Goal: Information Seeking & Learning: Understand process/instructions

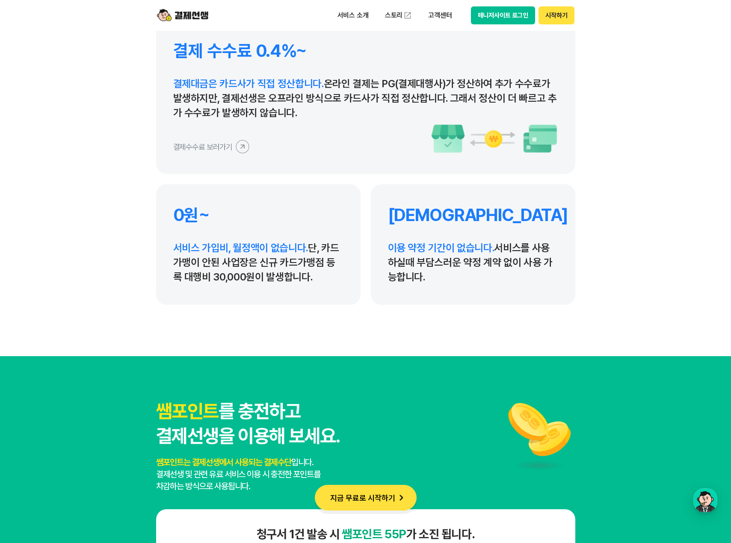
scroll to position [4237, 0]
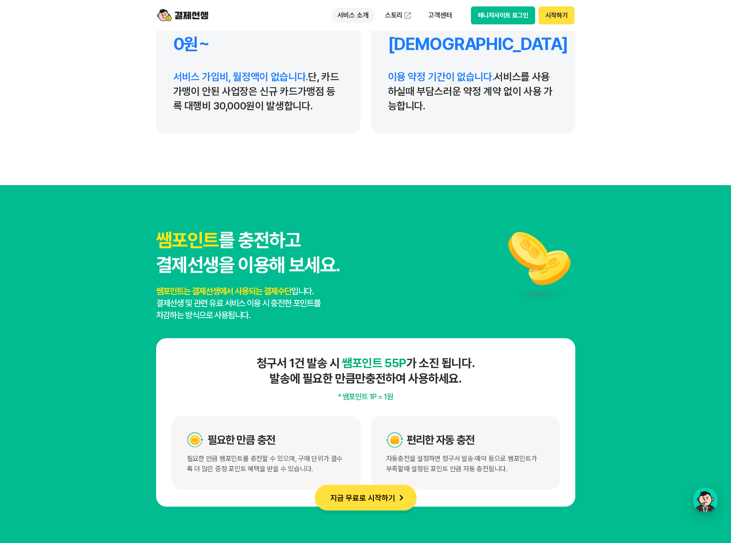
click at [357, 17] on p "서비스 소개" at bounding box center [353, 15] width 43 height 15
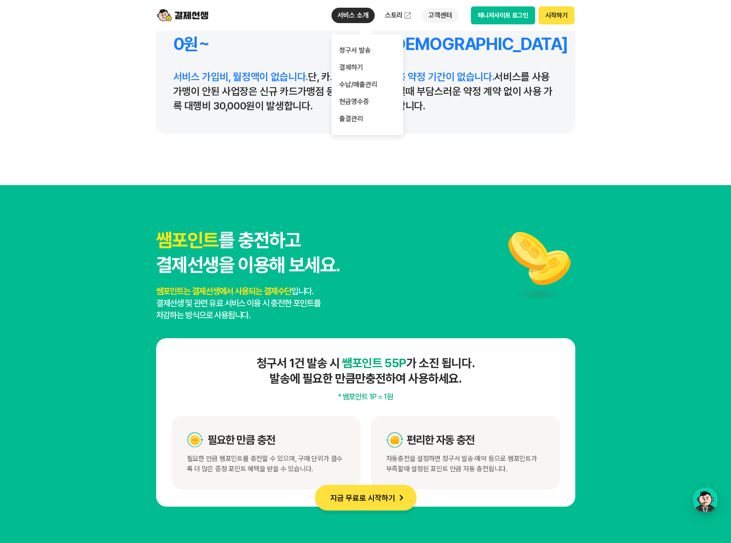
click at [431, 11] on p "고객센터" at bounding box center [440, 15] width 36 height 15
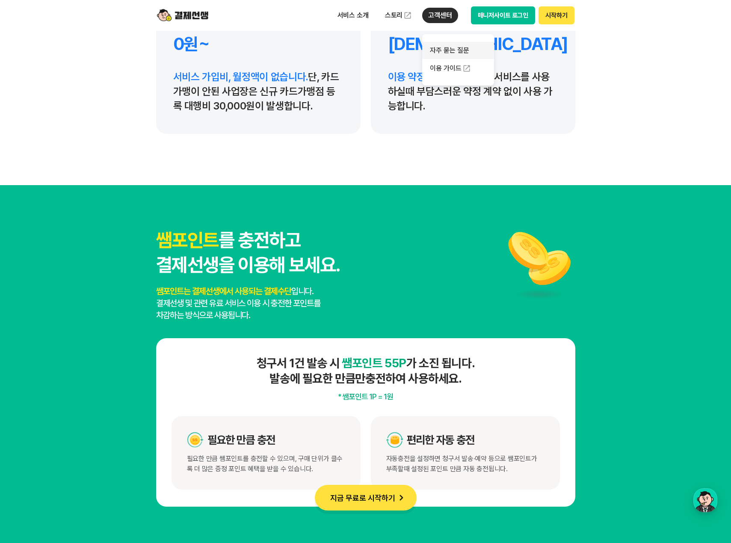
click at [433, 46] on link "자주 묻는 질문" at bounding box center [458, 50] width 72 height 17
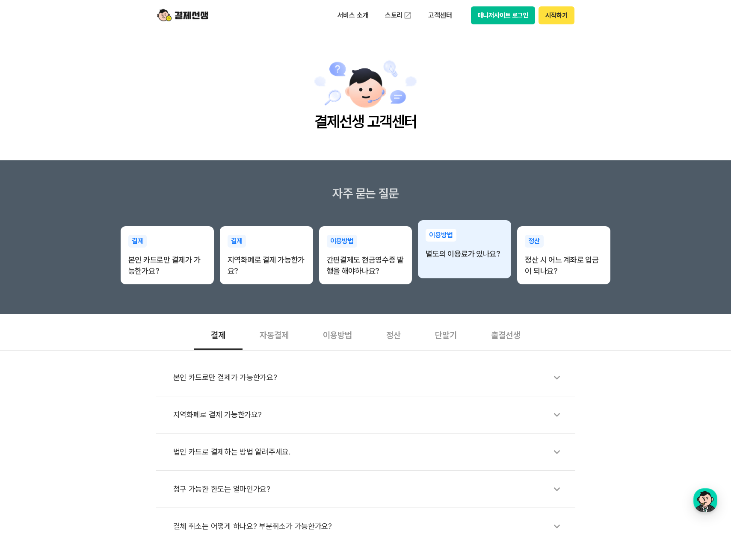
click at [452, 249] on p "별도의 이용료가 있나요?" at bounding box center [465, 254] width 78 height 11
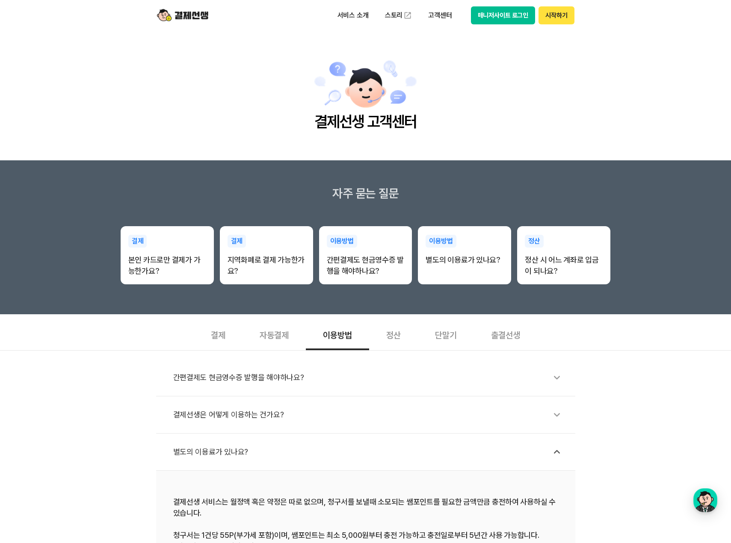
scroll to position [86, 0]
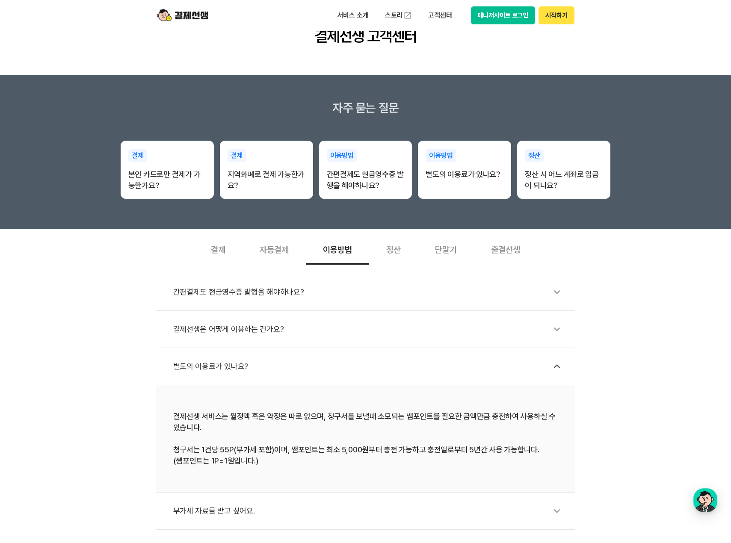
click at [349, 362] on div "별도의 이용료가 있나요?" at bounding box center [370, 367] width 394 height 20
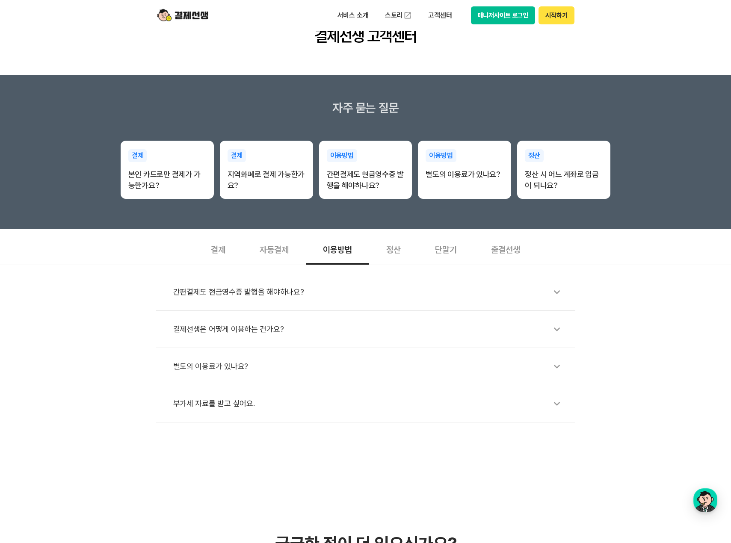
click at [348, 362] on div "별도의 이용료가 있나요?" at bounding box center [370, 367] width 394 height 20
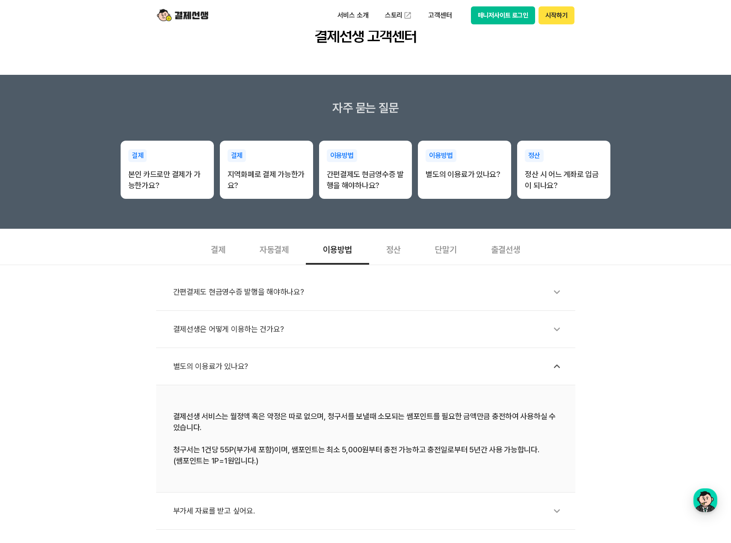
scroll to position [128, 0]
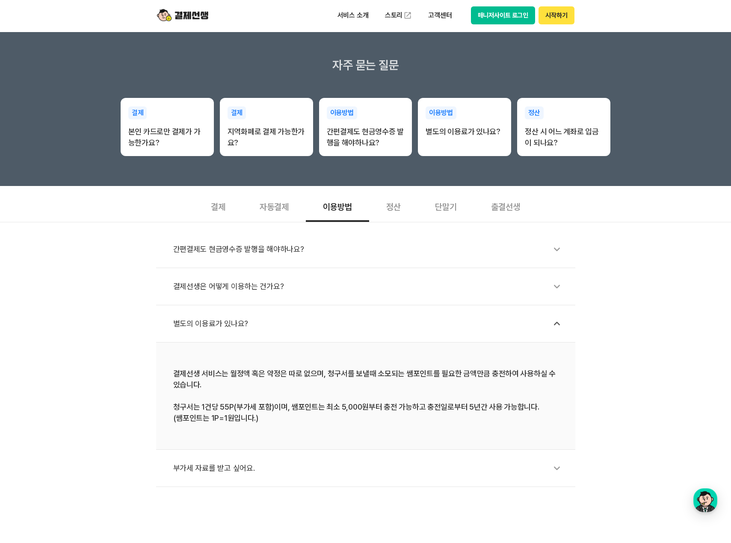
click at [327, 476] on div "부가세 자료를 받고 싶어요." at bounding box center [370, 469] width 394 height 20
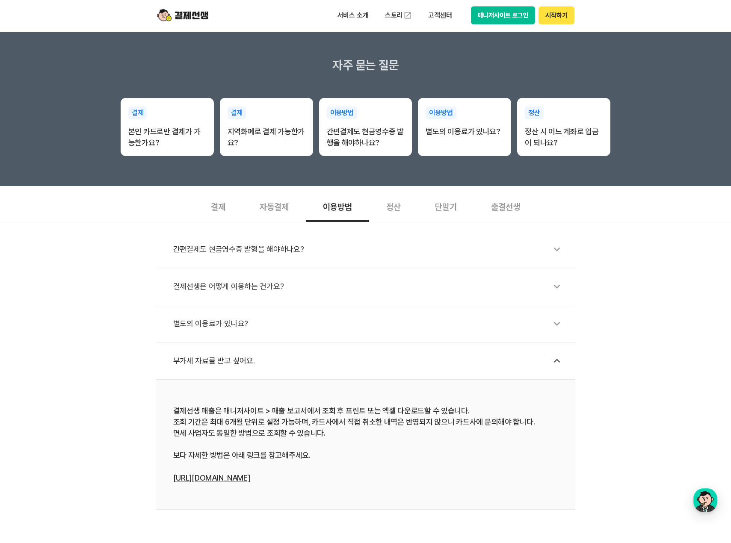
click at [276, 253] on div "간편결제도 현금영수증 발행을 해야하나요?" at bounding box center [370, 250] width 394 height 20
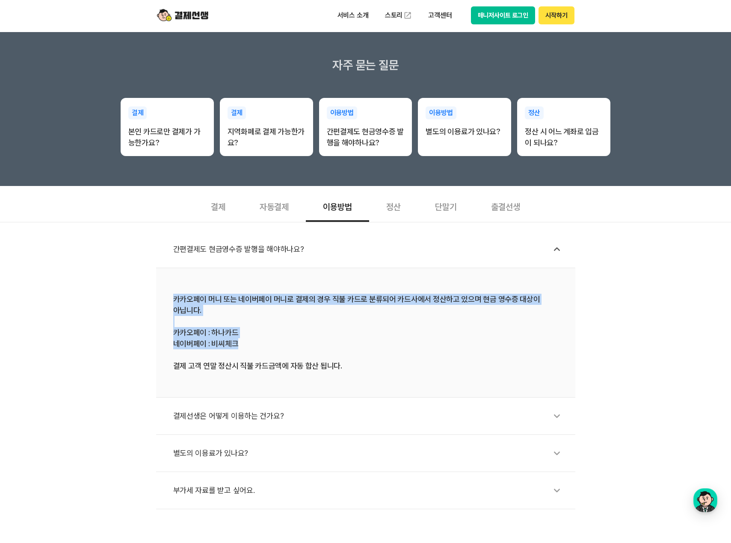
drag, startPoint x: 170, startPoint y: 300, endPoint x: 306, endPoint y: 344, distance: 143.3
click at [306, 344] on li "카카오페이 머니 또는 네이버페이 머니로 결제의 경우 직불 카드로 분류되어 카드사에서 정산하고 있으며 현금 영수증 대상이 아닙니다. 카카오페이 …" at bounding box center [365, 333] width 419 height 130
click at [306, 344] on div "카카오페이 머니 또는 네이버페이 머니로 결제의 경우 직불 카드로 분류되어 카드사에서 정산하고 있으며 현금 영수증 대상이 아닙니다. 카카오페이 …" at bounding box center [365, 333] width 385 height 78
drag, startPoint x: 366, startPoint y: 365, endPoint x: 169, endPoint y: 300, distance: 206.9
click at [169, 300] on li "카카오페이 머니 또는 네이버페이 머니로 결제의 경우 직불 카드로 분류되어 카드사에서 정산하고 있으며 현금 영수증 대상이 아닙니다. 카카오페이 …" at bounding box center [365, 333] width 419 height 130
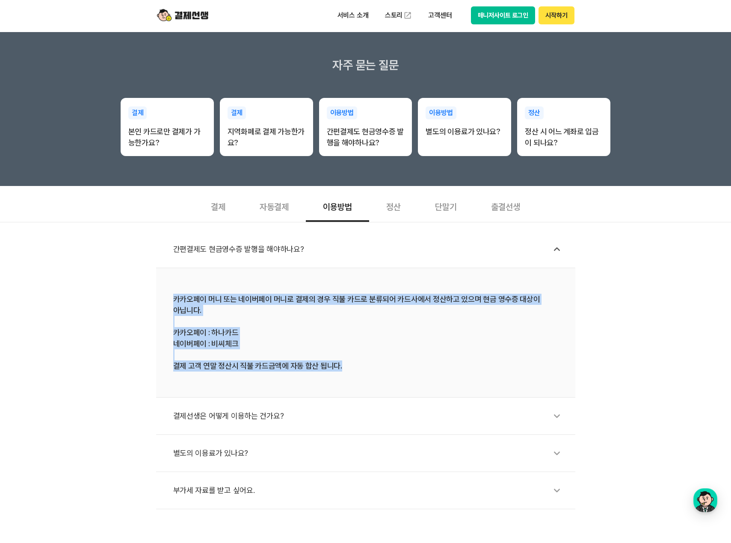
click at [169, 299] on li "카카오페이 머니 또는 네이버페이 머니로 결제의 경우 직불 카드로 분류되어 카드사에서 정산하고 있으며 현금 영수증 대상이 아닙니다. 카카오페이 …" at bounding box center [365, 333] width 419 height 130
drag, startPoint x: 169, startPoint y: 299, endPoint x: 375, endPoint y: 362, distance: 215.5
click at [375, 362] on li "카카오페이 머니 또는 네이버페이 머니로 결제의 경우 직불 카드로 분류되어 카드사에서 정산하고 있으며 현금 영수증 대상이 아닙니다. 카카오페이 …" at bounding box center [365, 333] width 419 height 130
click at [375, 362] on div "카카오페이 머니 또는 네이버페이 머니로 결제의 경우 직불 카드로 분류되어 카드사에서 정산하고 있으며 현금 영수증 대상이 아닙니다. 카카오페이 …" at bounding box center [365, 333] width 385 height 78
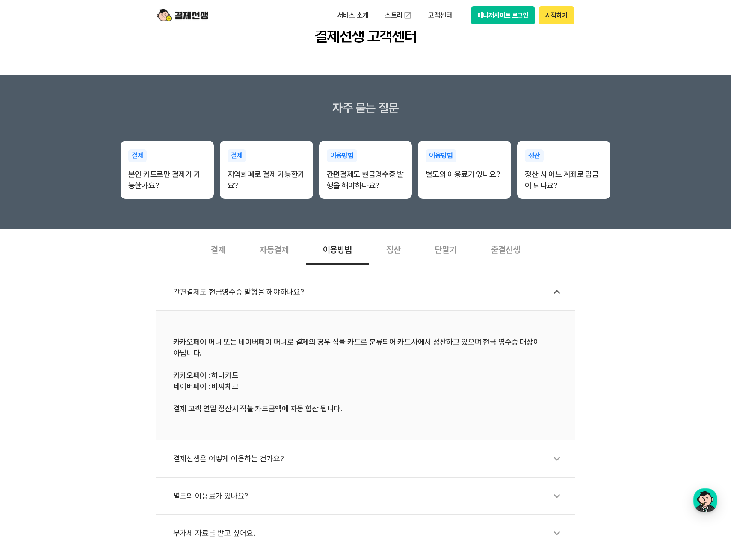
scroll to position [0, 0]
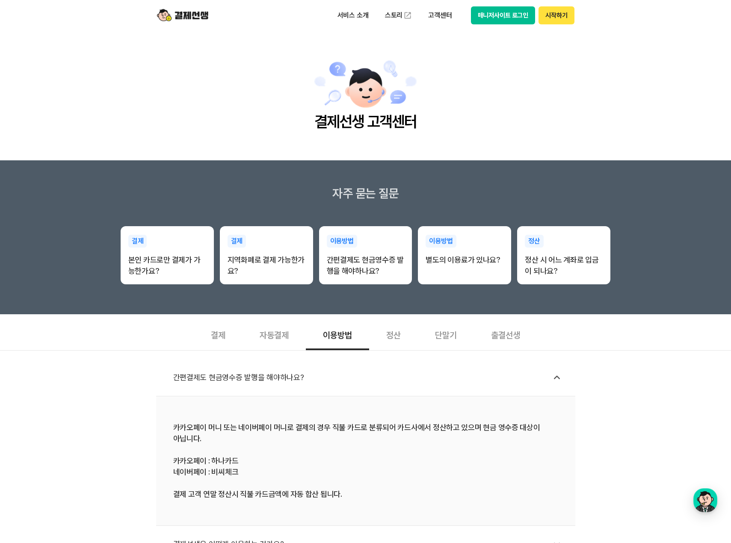
click at [280, 334] on div "자동결제" at bounding box center [274, 335] width 63 height 32
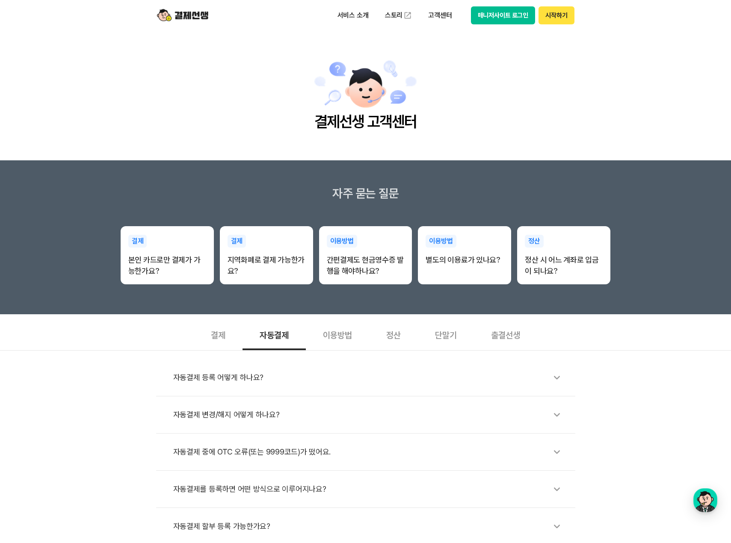
scroll to position [86, 0]
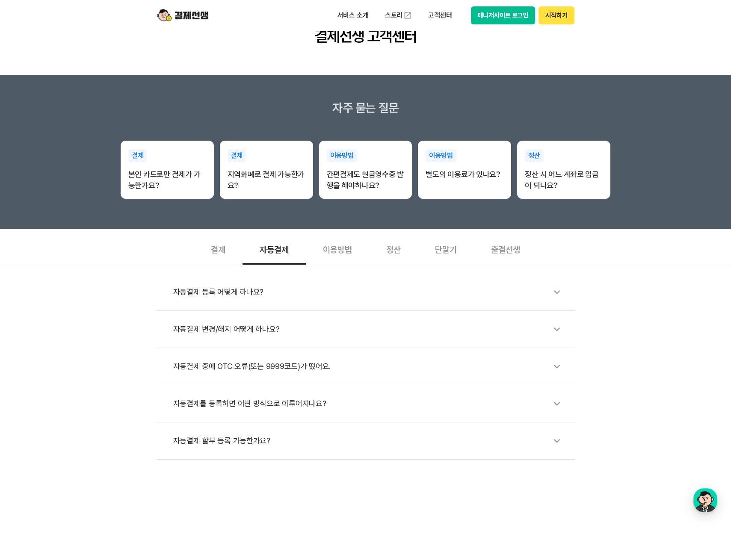
click at [257, 296] on div "자동결제 등록 어떻게 하나요?" at bounding box center [370, 292] width 394 height 20
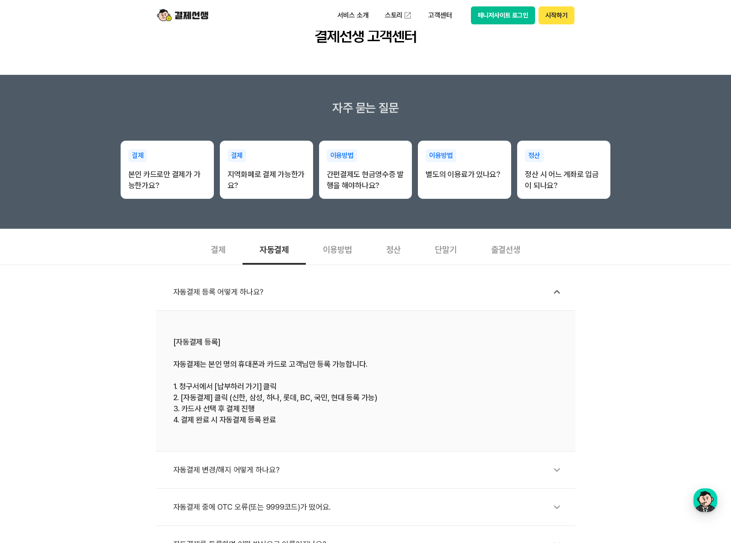
click at [257, 294] on div "자동결제 등록 어떻게 하나요?" at bounding box center [370, 292] width 394 height 20
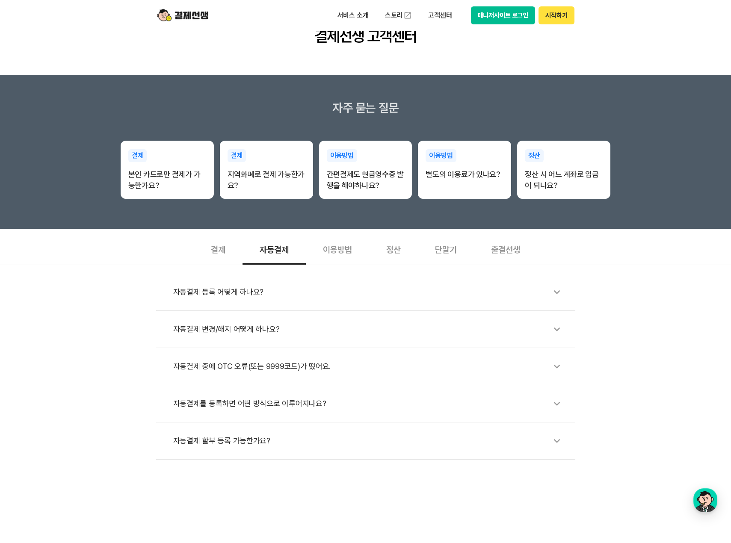
click at [354, 249] on div "이용방법" at bounding box center [337, 249] width 63 height 32
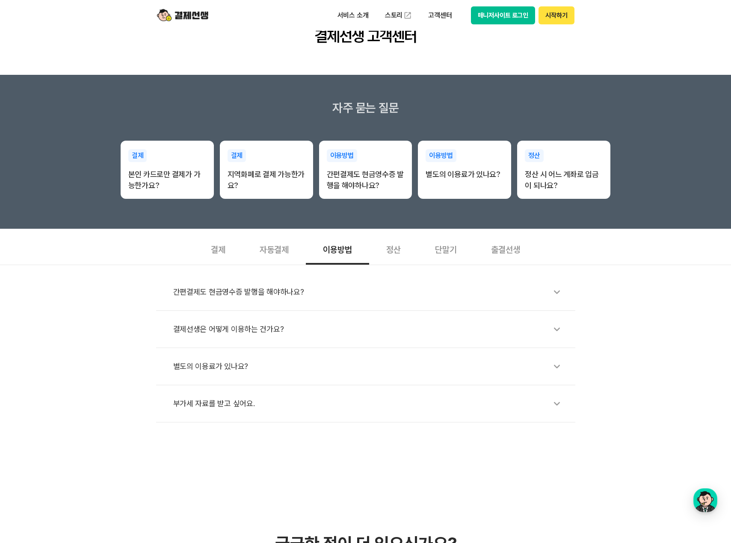
click at [349, 380] on li "별도의 이용료가 있나요?" at bounding box center [365, 366] width 419 height 37
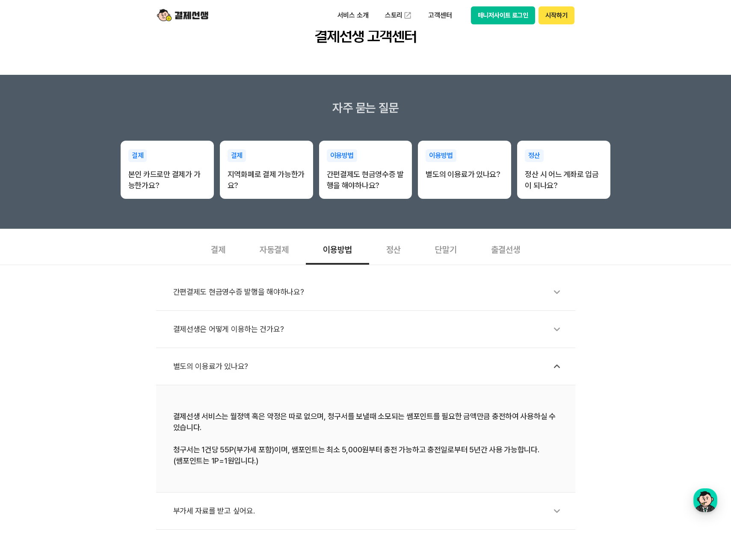
click at [347, 368] on div "별도의 이용료가 있나요?" at bounding box center [370, 367] width 394 height 20
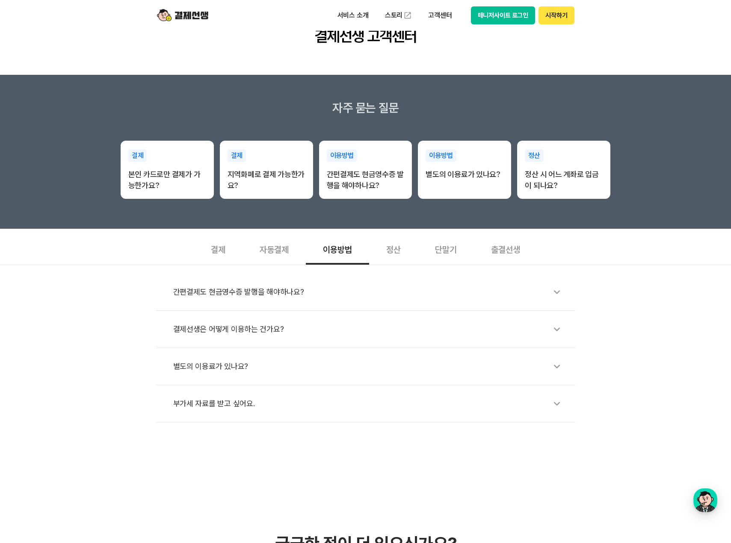
click at [334, 325] on div "결제선생은 어떻게 이용하는 건가요?" at bounding box center [370, 330] width 394 height 20
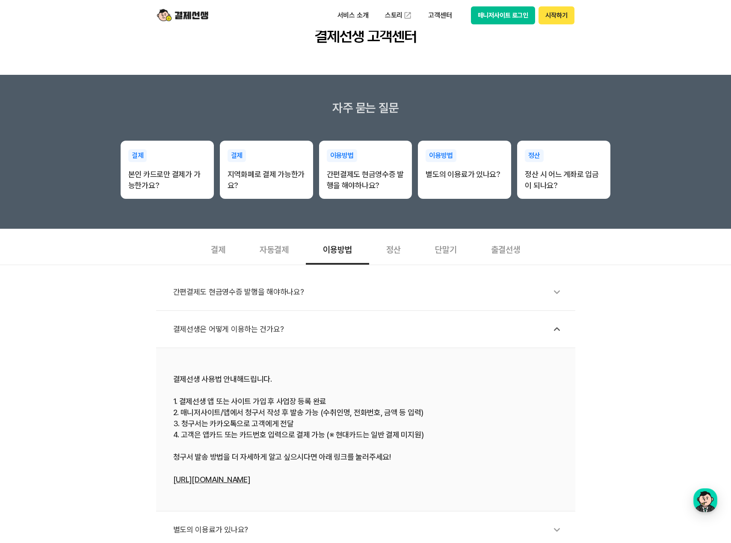
click at [334, 325] on div "결제선생은 어떻게 이용하는 건가요?" at bounding box center [370, 330] width 394 height 20
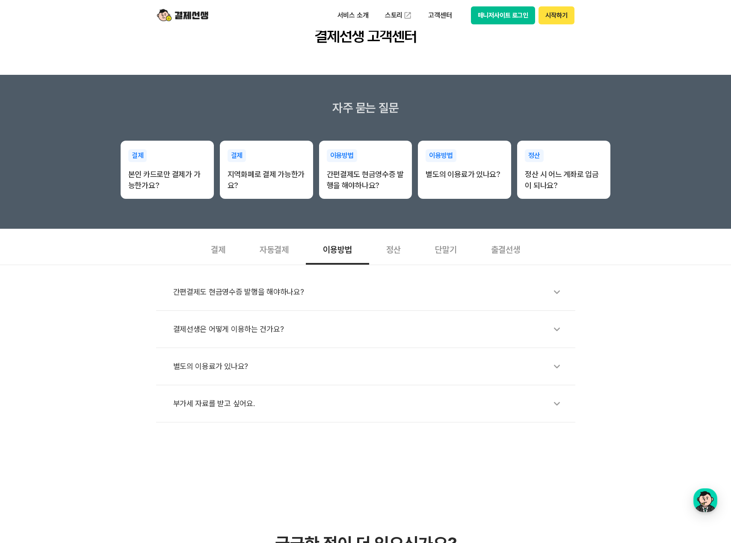
click at [318, 287] on div "간편결제도 현금영수증 발행을 해야하나요?" at bounding box center [370, 292] width 394 height 20
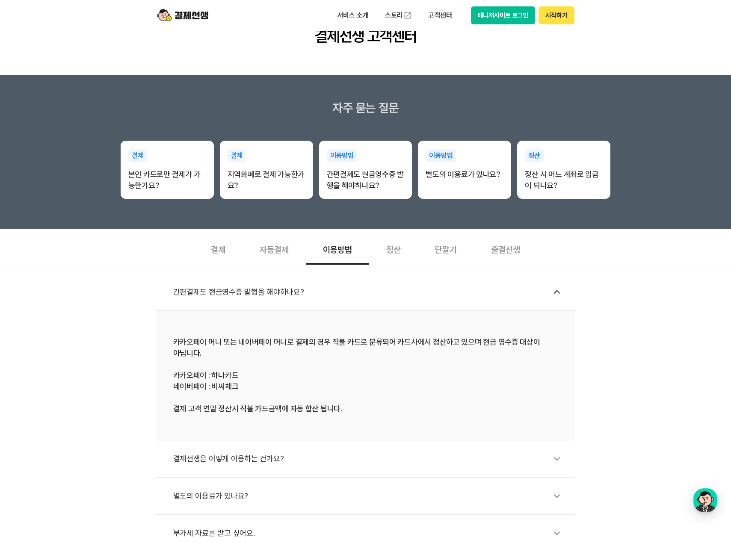
click at [318, 286] on div "간편결제도 현금영수증 발행을 해야하나요?" at bounding box center [370, 292] width 394 height 20
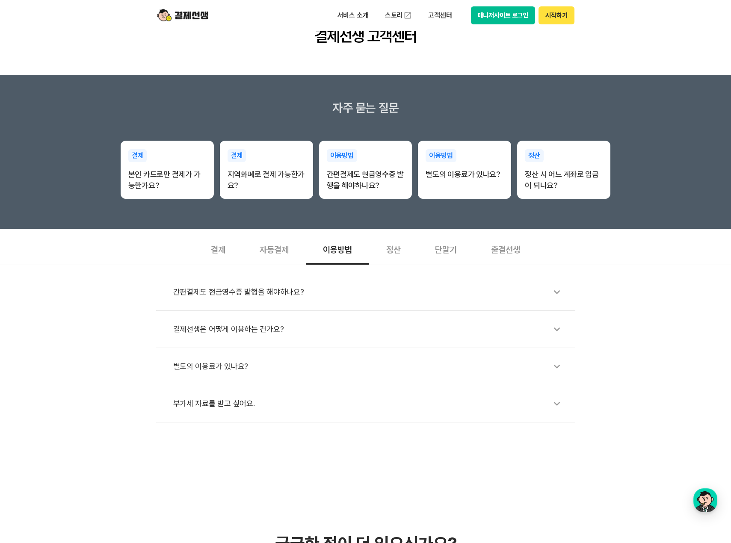
click at [402, 250] on div "정산" at bounding box center [393, 249] width 49 height 32
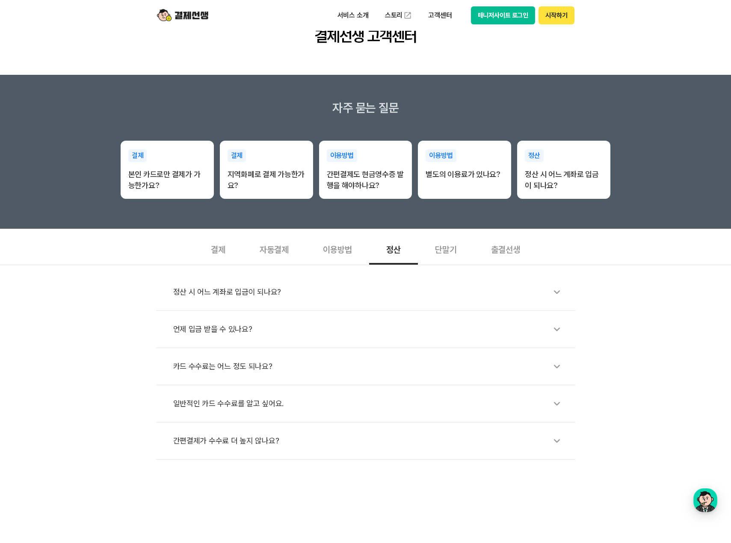
click at [282, 249] on div "자동결제" at bounding box center [274, 249] width 63 height 32
click at [265, 330] on div "자동결제 변경/해지 어떻게 하나요?" at bounding box center [370, 330] width 394 height 20
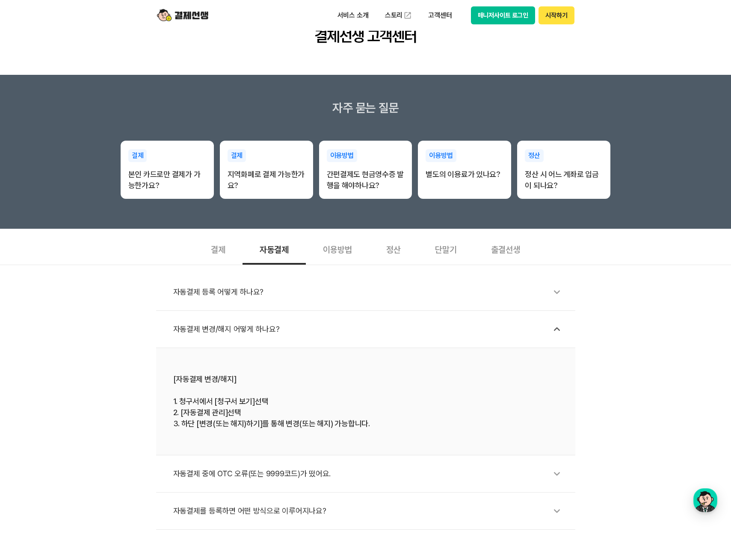
click at [265, 324] on div "자동결제 변경/해지 어떻게 하나요?" at bounding box center [370, 330] width 394 height 20
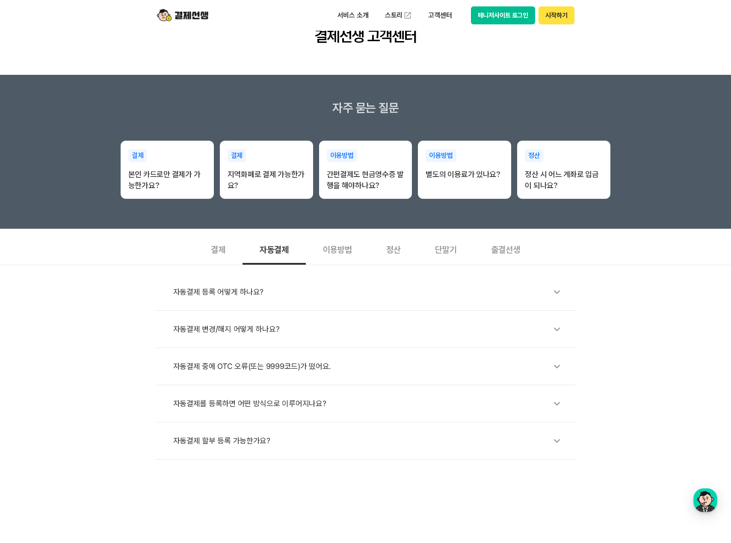
click at [261, 285] on div "자동결제 등록 어떻게 하나요?" at bounding box center [370, 292] width 394 height 20
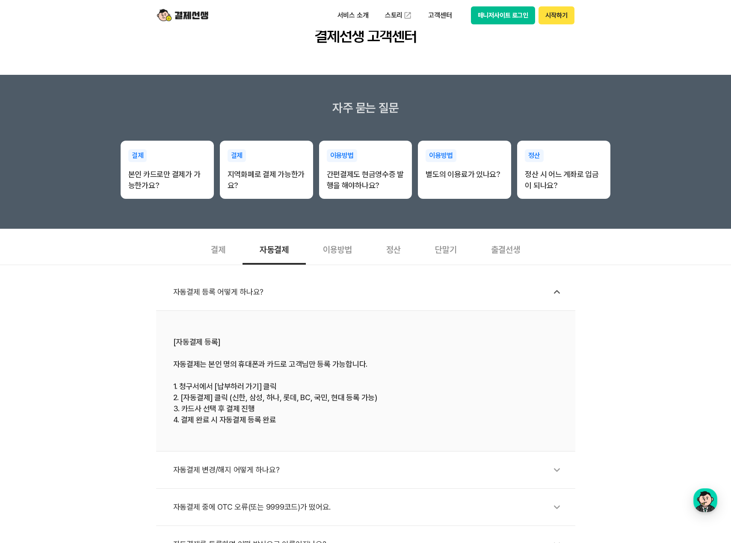
click at [259, 290] on div "자동결제 등록 어떻게 하나요?" at bounding box center [370, 292] width 394 height 20
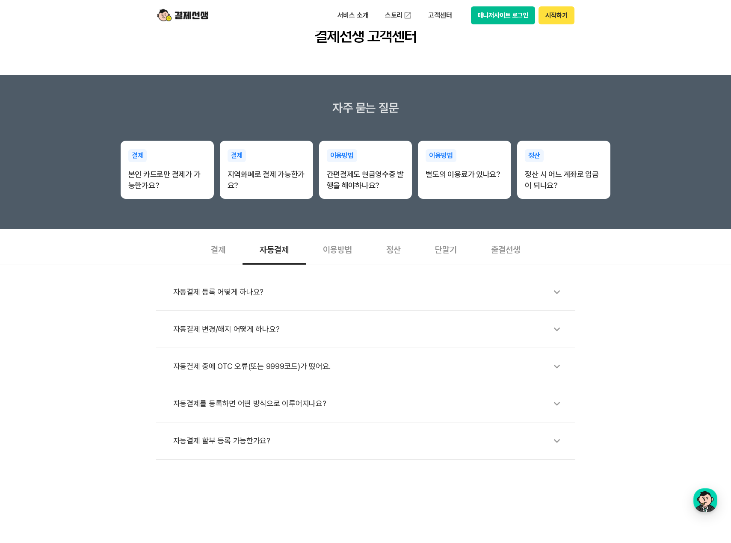
click at [383, 247] on div "정산" at bounding box center [393, 249] width 49 height 32
click at [324, 251] on div "이용방법" at bounding box center [337, 249] width 63 height 32
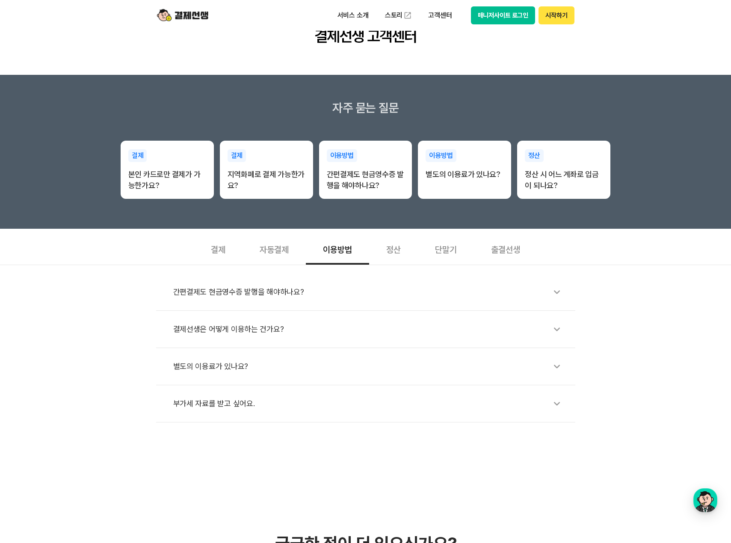
scroll to position [0, 0]
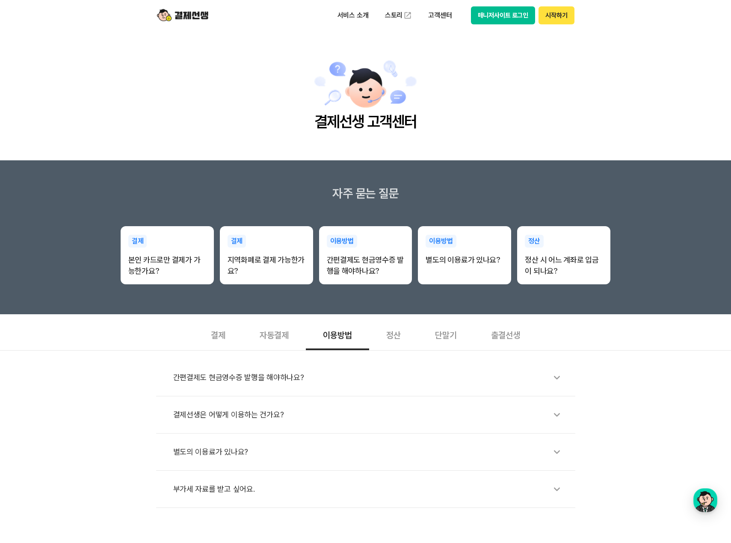
click at [184, 15] on img at bounding box center [182, 15] width 51 height 16
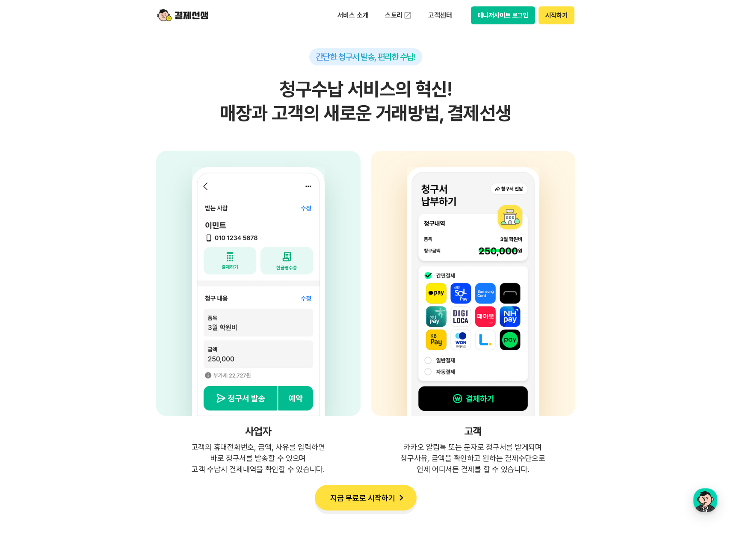
scroll to position [2268, 0]
